Goal: Find specific page/section: Find specific page/section

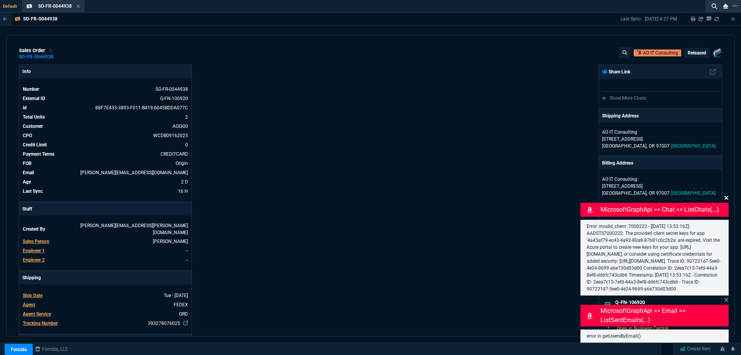
click at [727, 195] on icon at bounding box center [726, 198] width 5 height 6
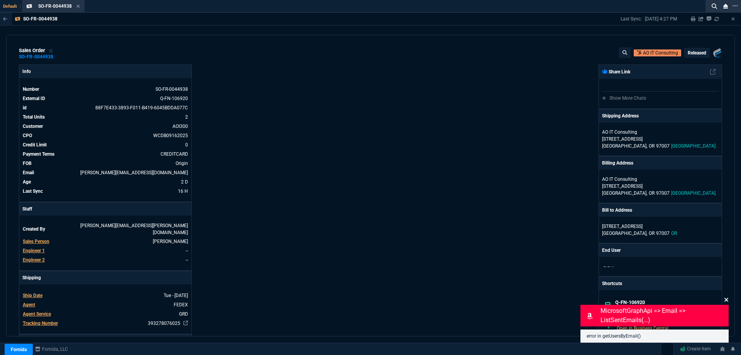
click at [726, 301] on icon at bounding box center [726, 299] width 5 height 6
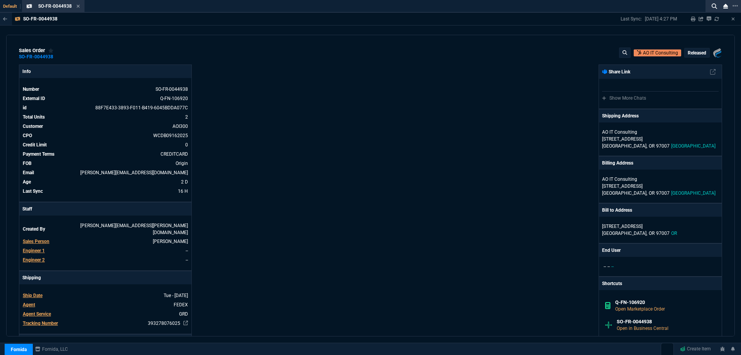
click at [77, 7] on icon at bounding box center [77, 6] width 3 height 3
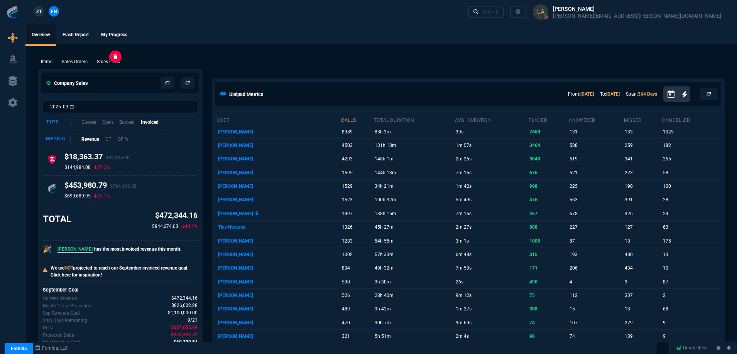
click at [108, 64] on p "Sales Lines" at bounding box center [108, 61] width 23 height 7
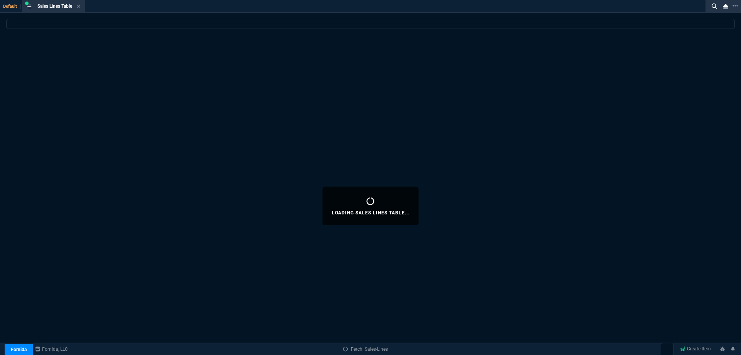
select select
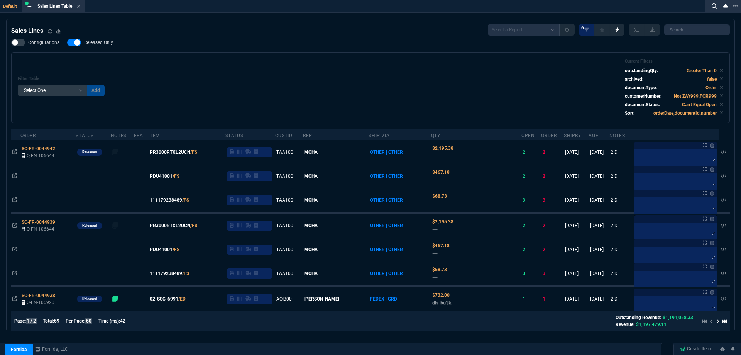
drag, startPoint x: 95, startPoint y: 44, endPoint x: 225, endPoint y: 76, distance: 133.6
click at [95, 44] on span "Released Only" at bounding box center [98, 42] width 29 height 6
click at [67, 43] on input "Released Only" at bounding box center [67, 42] width 0 height 0
checkbox input "false"
click at [224, 70] on div "Filter Table Select One Add Filter () Age () ATS () Cond (itemVariantCode) Cust…" at bounding box center [371, 88] width 706 height 58
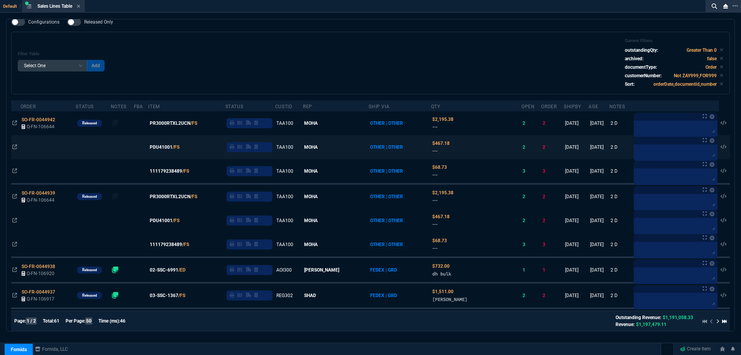
scroll to position [77, 0]
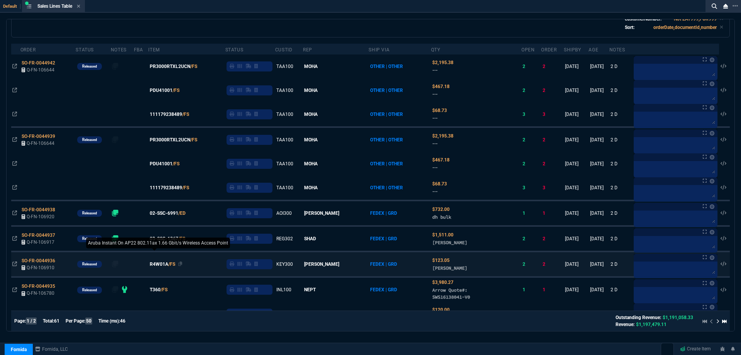
click at [165, 265] on span "R4W01A" at bounding box center [159, 264] width 19 height 7
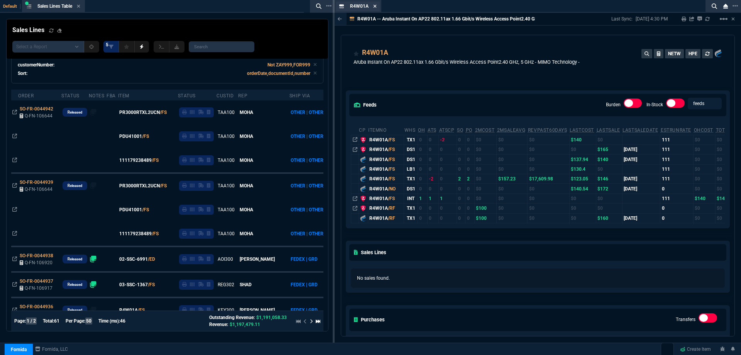
click at [374, 7] on icon at bounding box center [375, 6] width 3 height 3
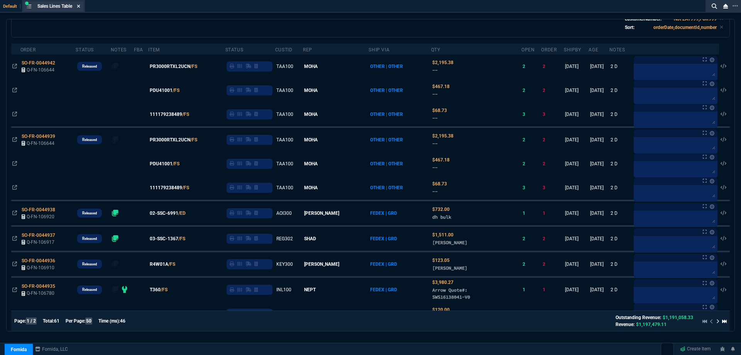
click at [79, 8] on fa-icon at bounding box center [78, 6] width 3 height 5
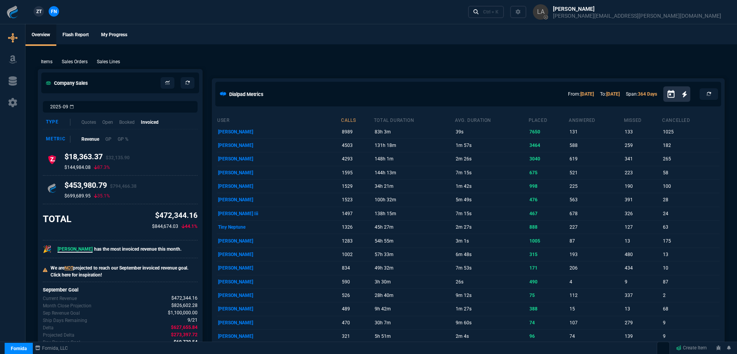
click at [37, 10] on span "ZT" at bounding box center [38, 11] width 5 height 7
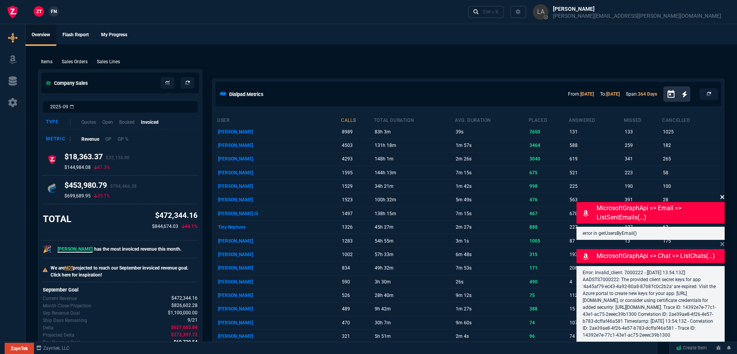
click at [722, 194] on icon at bounding box center [722, 197] width 5 height 6
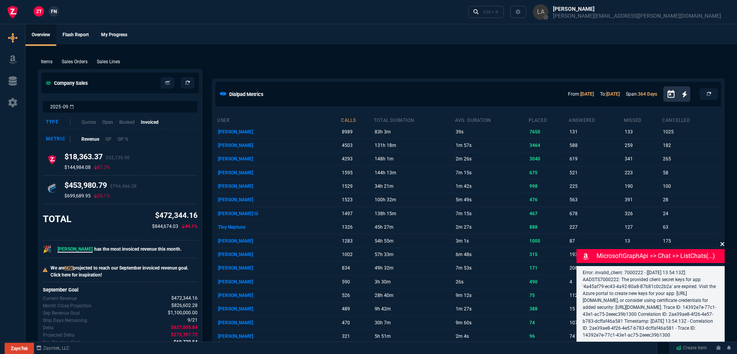
click at [721, 241] on icon at bounding box center [722, 244] width 5 height 6
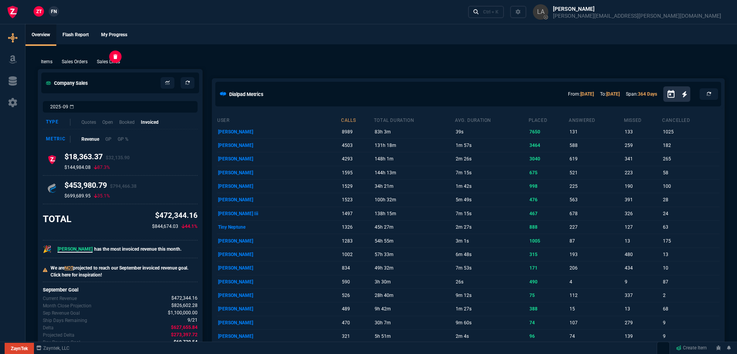
click at [100, 64] on p "Sales Lines" at bounding box center [108, 61] width 23 height 7
select select
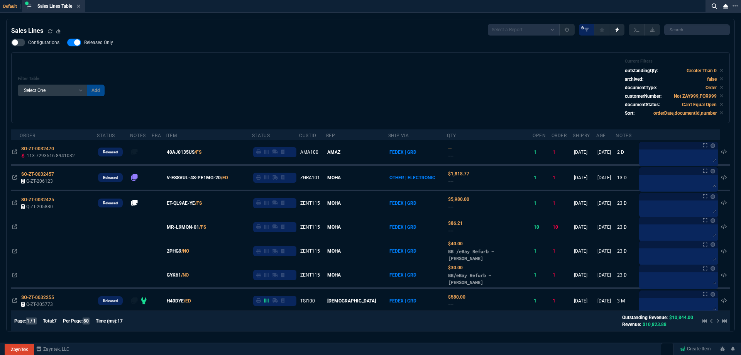
drag, startPoint x: 105, startPoint y: 40, endPoint x: 195, endPoint y: 59, distance: 92.3
click at [105, 40] on span "Released Only" at bounding box center [98, 42] width 29 height 6
click at [67, 42] on input "Released Only" at bounding box center [67, 42] width 0 height 0
checkbox input "false"
click at [236, 60] on div "Filter Table Select One Add Filter () Age () ATS () Cond (itemVariantCode) Cust…" at bounding box center [371, 88] width 706 height 58
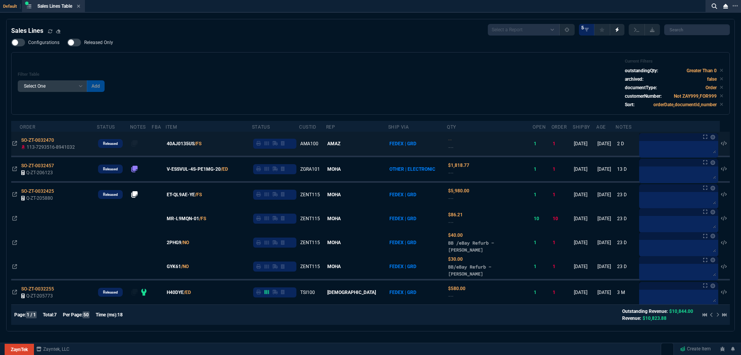
click at [261, 144] on icon at bounding box center [258, 143] width 5 height 5
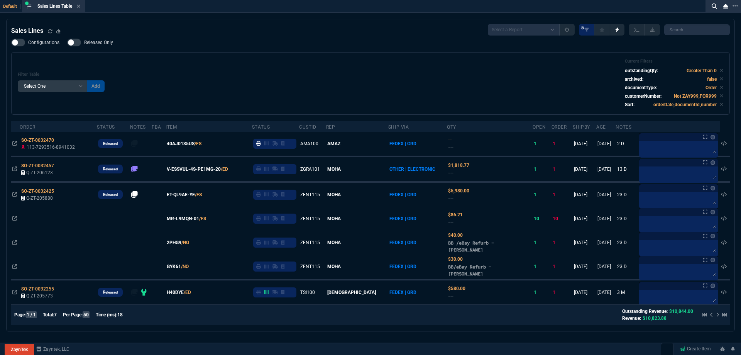
scroll to position [2, 0]
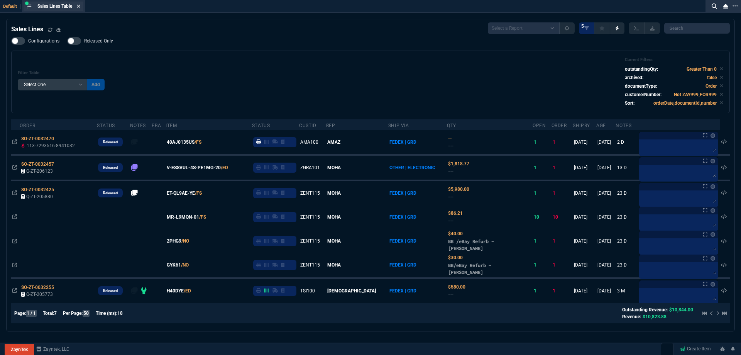
click at [80, 5] on icon at bounding box center [78, 6] width 3 height 3
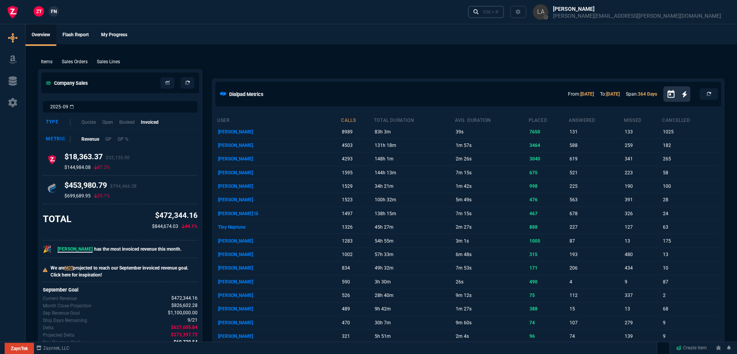
click at [499, 15] on div "Ctrl + K" at bounding box center [490, 12] width 15 height 6
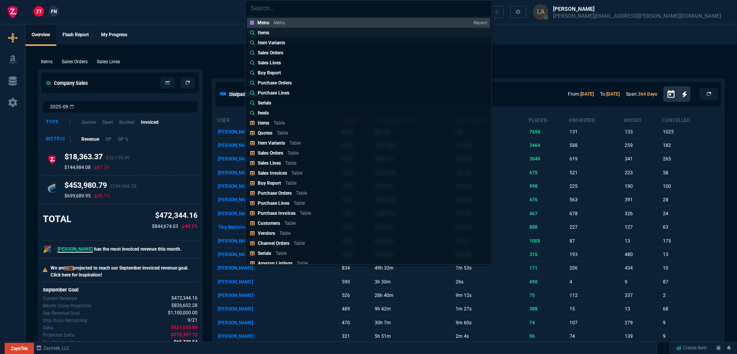
click at [258, 34] on p "Items" at bounding box center [264, 32] width 12 height 7
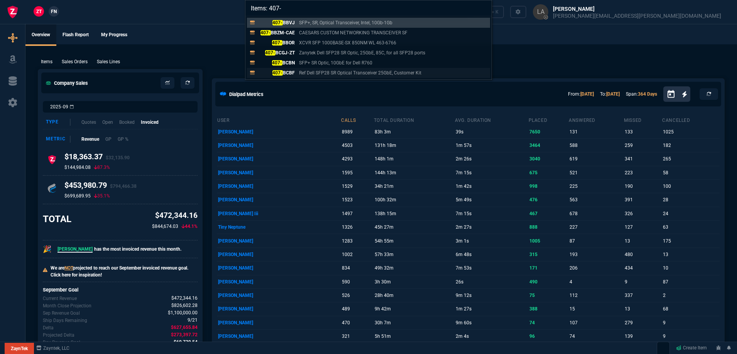
type input "Items: 407-"
click at [288, 72] on p "407- BCBF" at bounding box center [276, 72] width 37 height 7
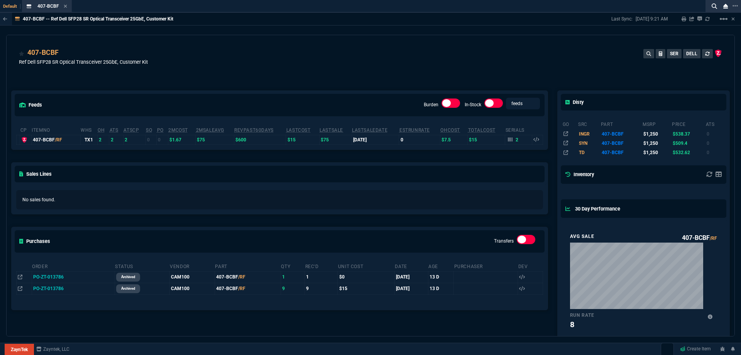
scroll to position [0, 0]
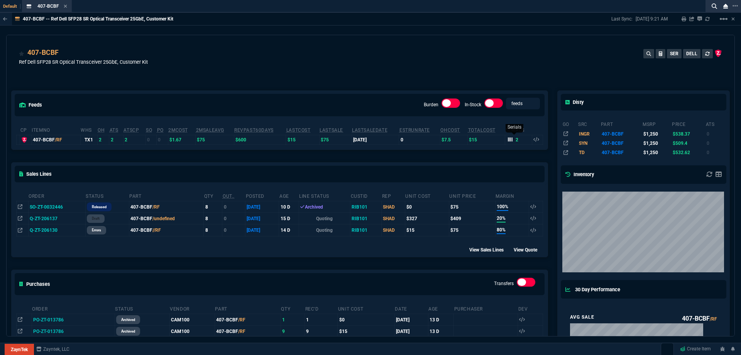
click at [509, 141] on icon at bounding box center [510, 139] width 5 height 4
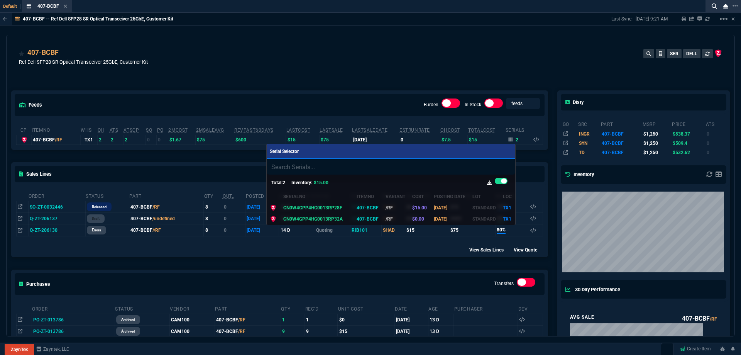
click at [457, 68] on div at bounding box center [370, 177] width 741 height 355
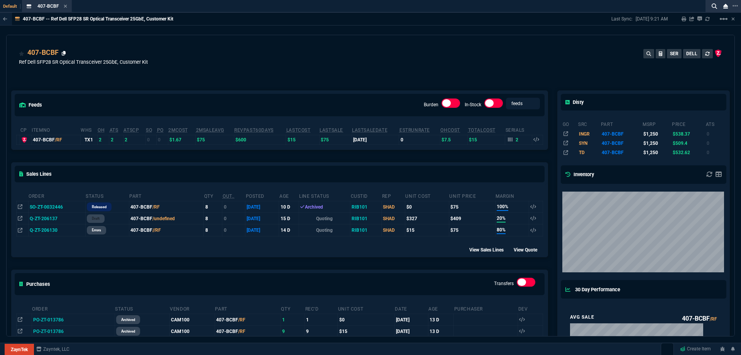
click at [63, 53] on icon at bounding box center [64, 53] width 4 height 5
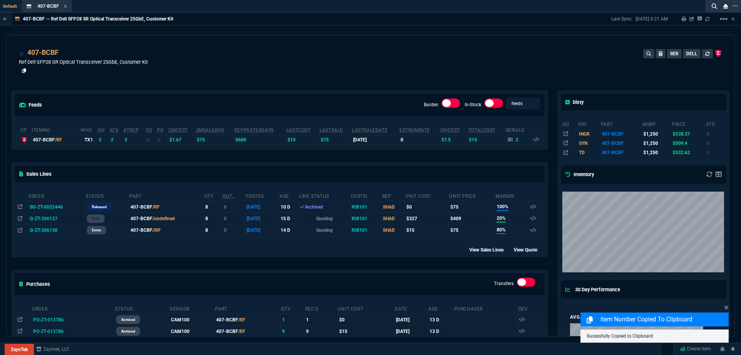
click at [25, 71] on icon at bounding box center [24, 70] width 4 height 5
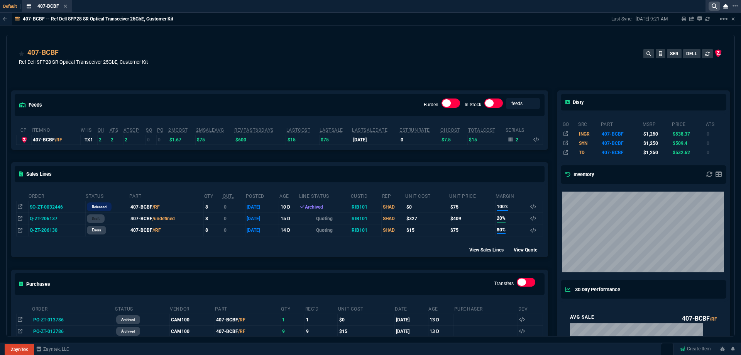
click at [712, 6] on icon at bounding box center [714, 5] width 5 height 5
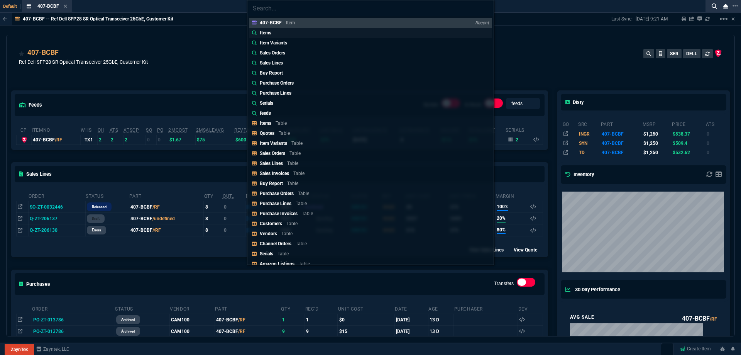
click at [264, 31] on p "Items" at bounding box center [266, 32] width 12 height 7
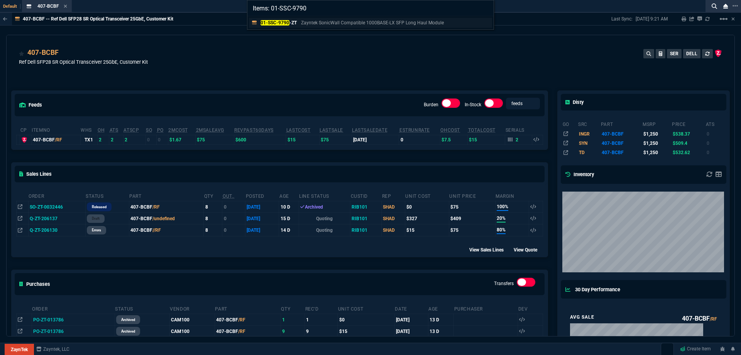
type input "Items: 01-SSC-9790"
click at [279, 24] on mark "01-SSC-9790" at bounding box center [275, 22] width 29 height 5
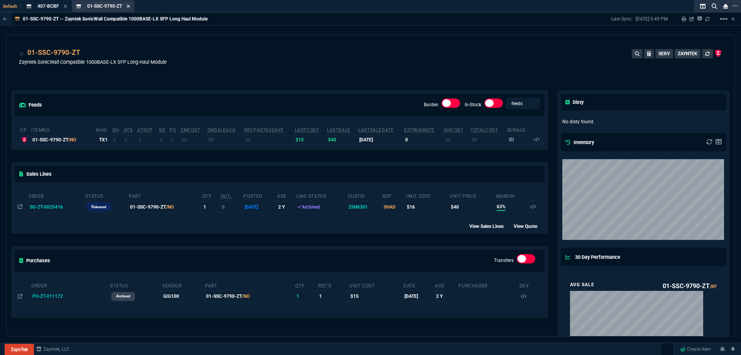
click at [128, 6] on icon at bounding box center [128, 6] width 3 height 3
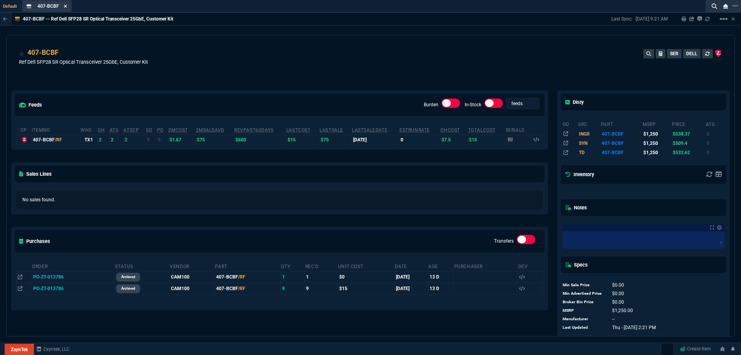
click at [64, 7] on icon at bounding box center [65, 6] width 3 height 5
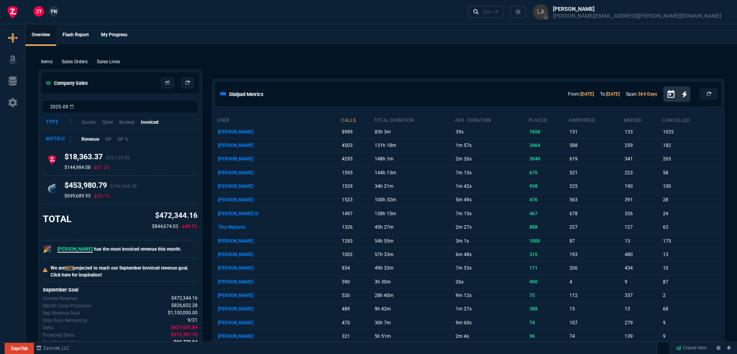
click at [54, 14] on span "FN" at bounding box center [54, 11] width 6 height 7
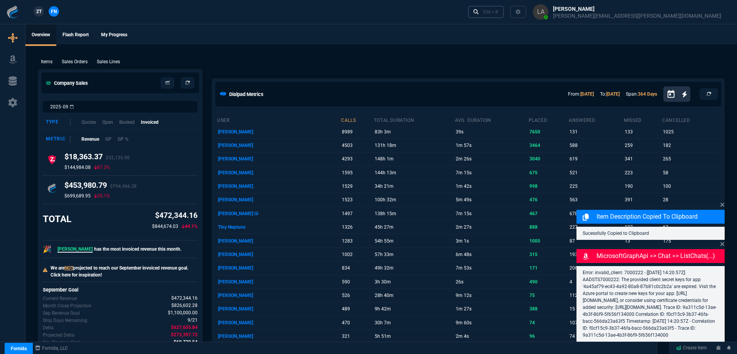
click at [504, 14] on link "Ctrl + K" at bounding box center [486, 12] width 36 height 12
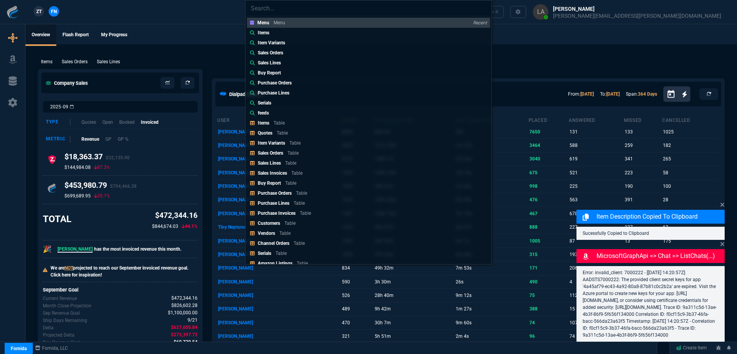
click at [274, 32] on link "Items" at bounding box center [368, 33] width 243 height 10
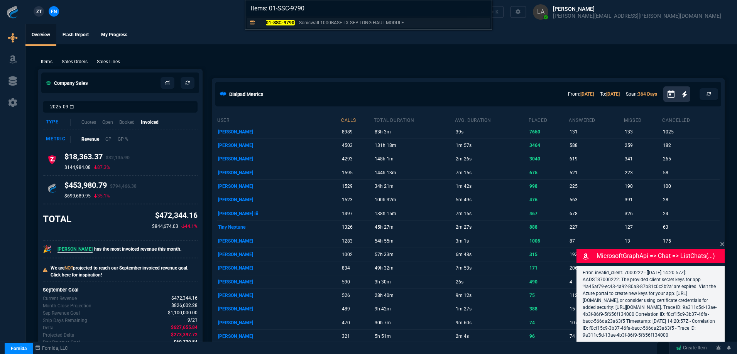
type input "Items: 01-SSC-9790"
click at [273, 24] on mark "01-SSC-9790" at bounding box center [280, 22] width 29 height 5
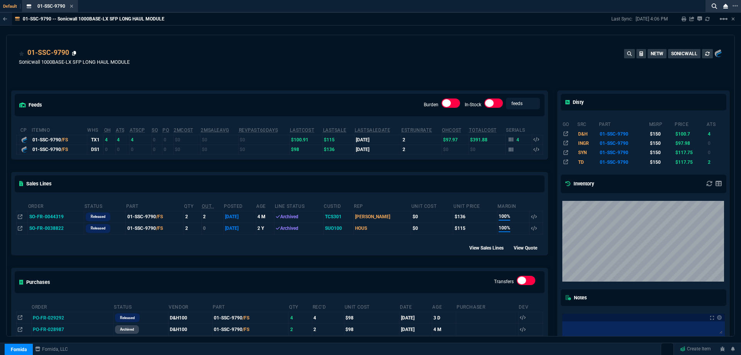
click at [73, 55] on icon at bounding box center [74, 53] width 4 height 5
click at [25, 71] on icon at bounding box center [24, 70] width 4 height 5
drag, startPoint x: 71, startPoint y: 5, endPoint x: 77, endPoint y: 1, distance: 7.2
click at [71, 5] on icon at bounding box center [71, 6] width 3 height 3
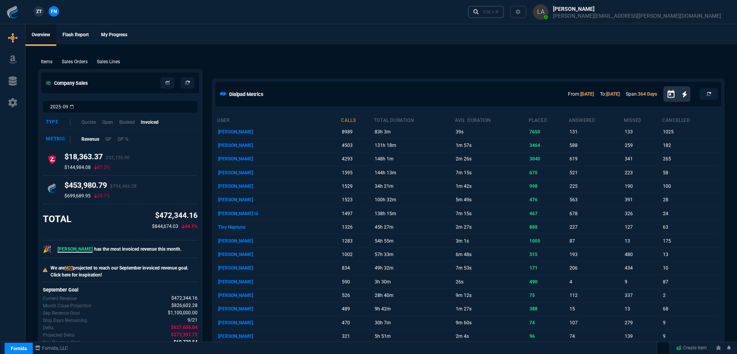
click at [499, 13] on div "Ctrl + K" at bounding box center [490, 12] width 15 height 6
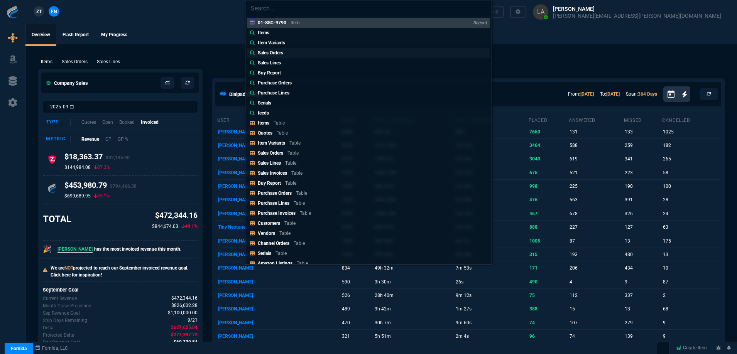
click at [268, 56] on p "Sales Orders" at bounding box center [270, 52] width 25 height 7
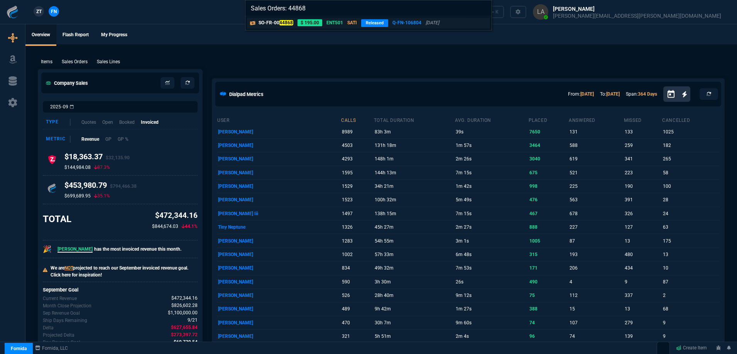
type input "Sales Orders: 44868"
click at [282, 21] on mark "44868" at bounding box center [286, 22] width 14 height 5
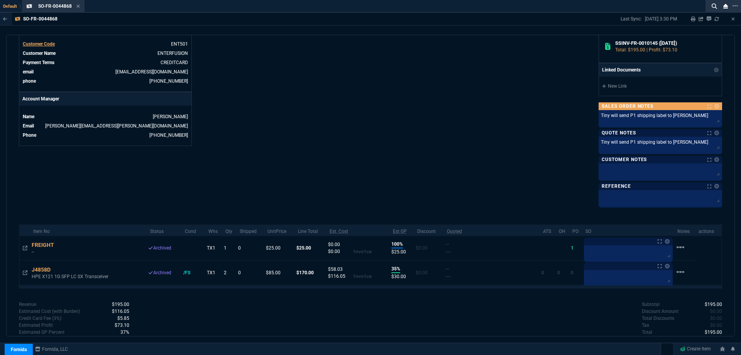
scroll to position [305, 0]
